Goal: Check status: Check status

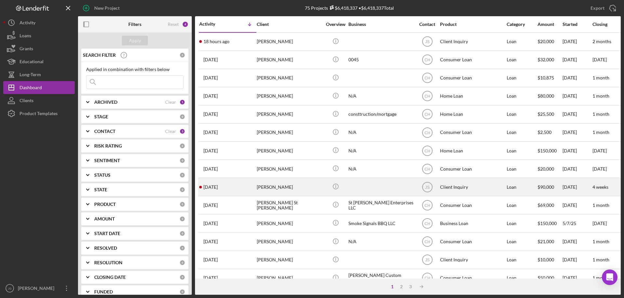
click at [290, 188] on div "[PERSON_NAME]" at bounding box center [289, 187] width 65 height 17
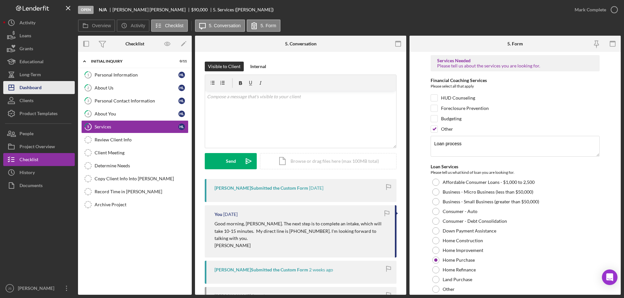
click at [36, 88] on div "Dashboard" at bounding box center [30, 88] width 22 height 15
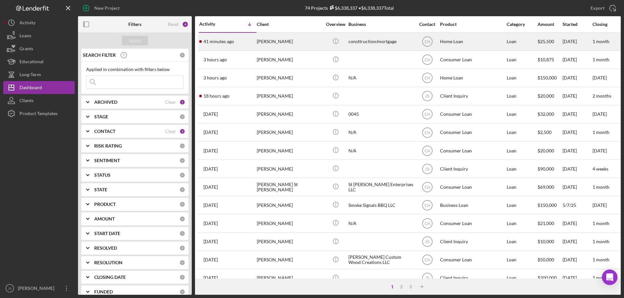
click at [307, 45] on div "[PERSON_NAME]" at bounding box center [289, 41] width 65 height 17
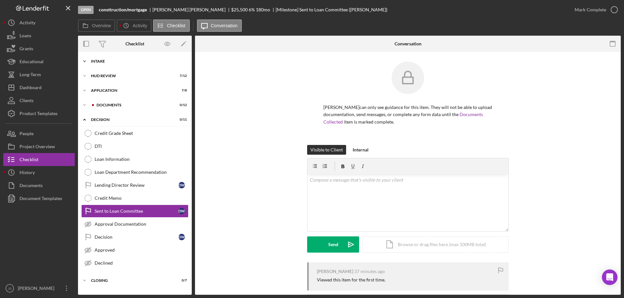
click at [85, 61] on polyline at bounding box center [84, 61] width 2 height 1
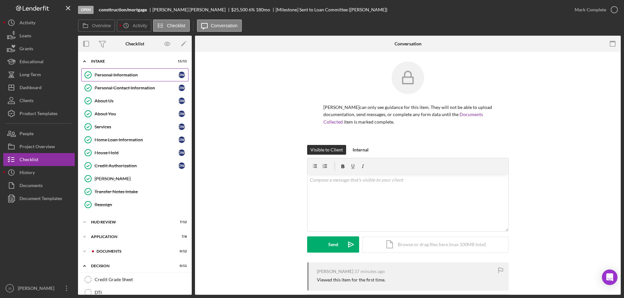
click at [116, 75] on div "Personal Information" at bounding box center [137, 74] width 84 height 5
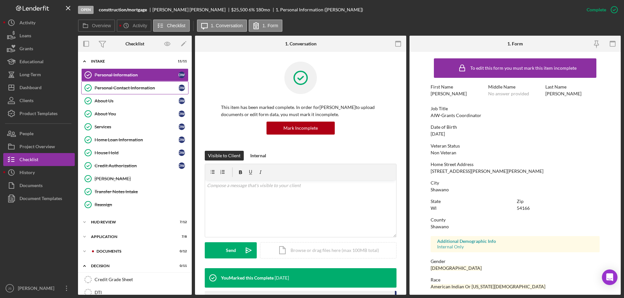
click at [116, 90] on div "Personal Contact Information" at bounding box center [137, 87] width 84 height 5
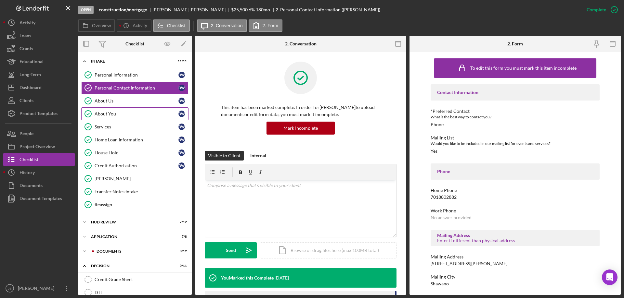
click at [110, 114] on div "About You" at bounding box center [137, 113] width 84 height 5
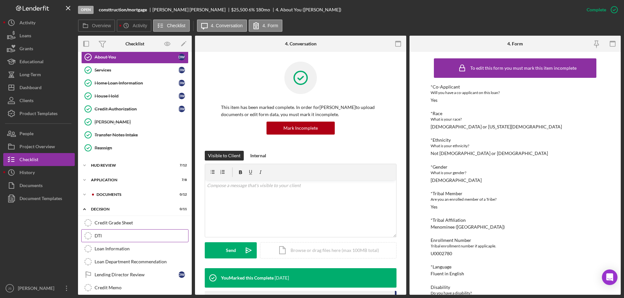
scroll to position [65, 0]
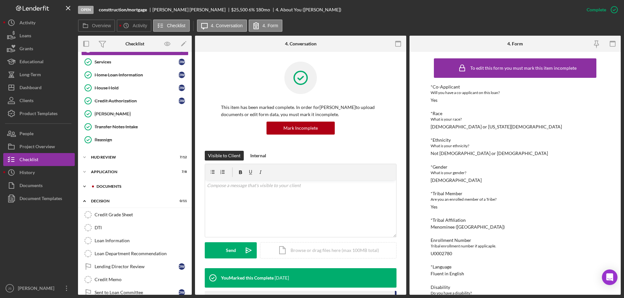
click at [85, 186] on icon "Icon/Expander" at bounding box center [84, 186] width 13 height 13
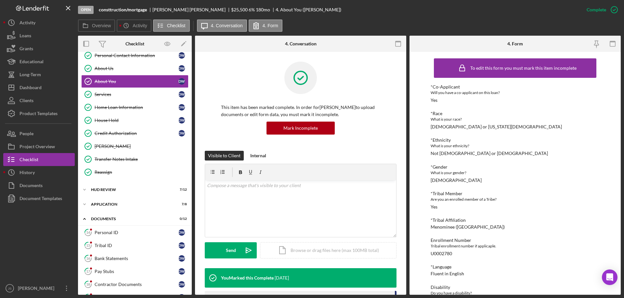
scroll to position [0, 0]
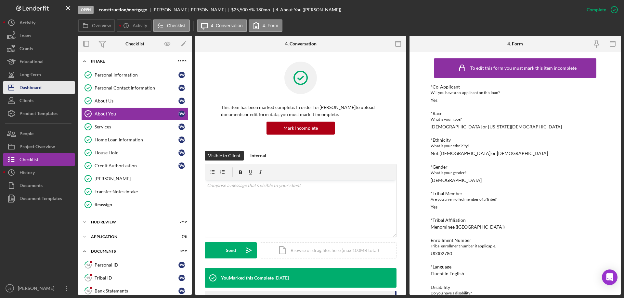
click at [36, 87] on div "Dashboard" at bounding box center [30, 88] width 22 height 15
